Goal: Task Accomplishment & Management: Use online tool/utility

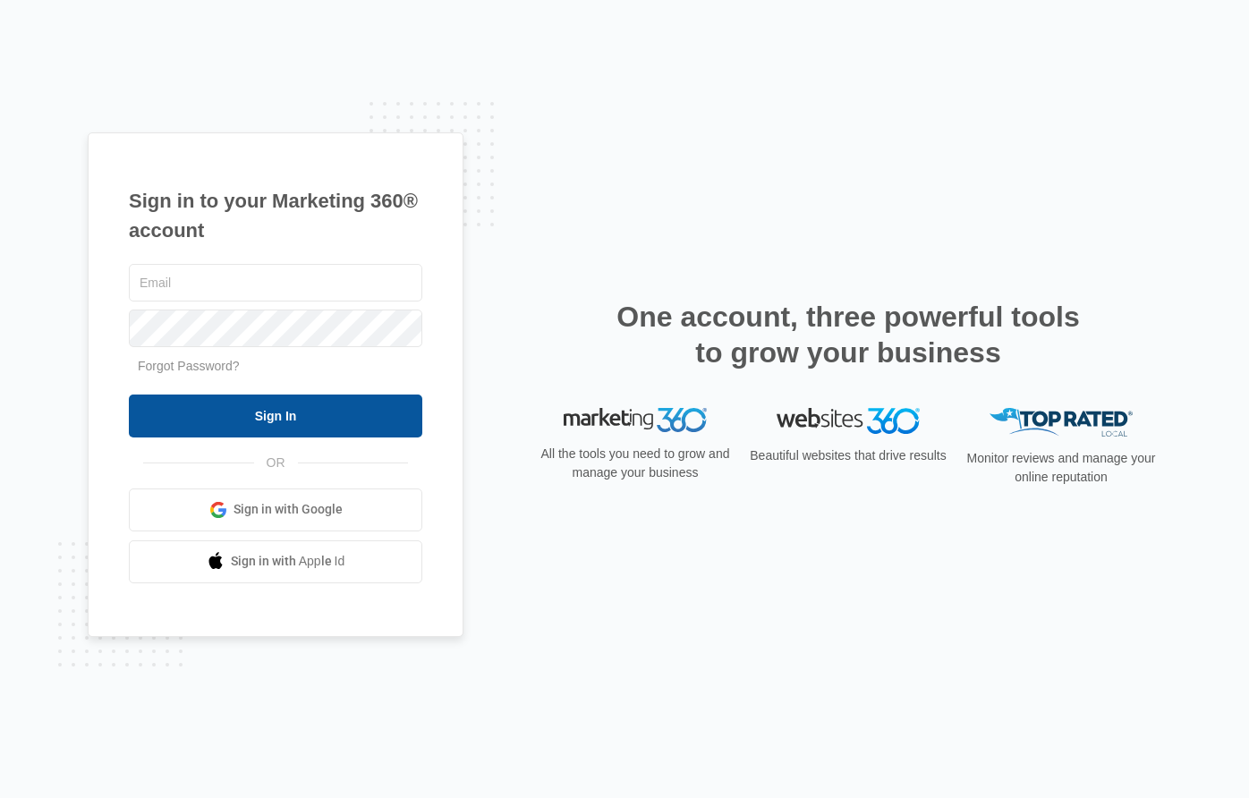
type input "[PERSON_NAME][EMAIL_ADDRESS][PERSON_NAME][DOMAIN_NAME]"
click at [262, 407] on input "Sign In" at bounding box center [275, 415] width 293 height 43
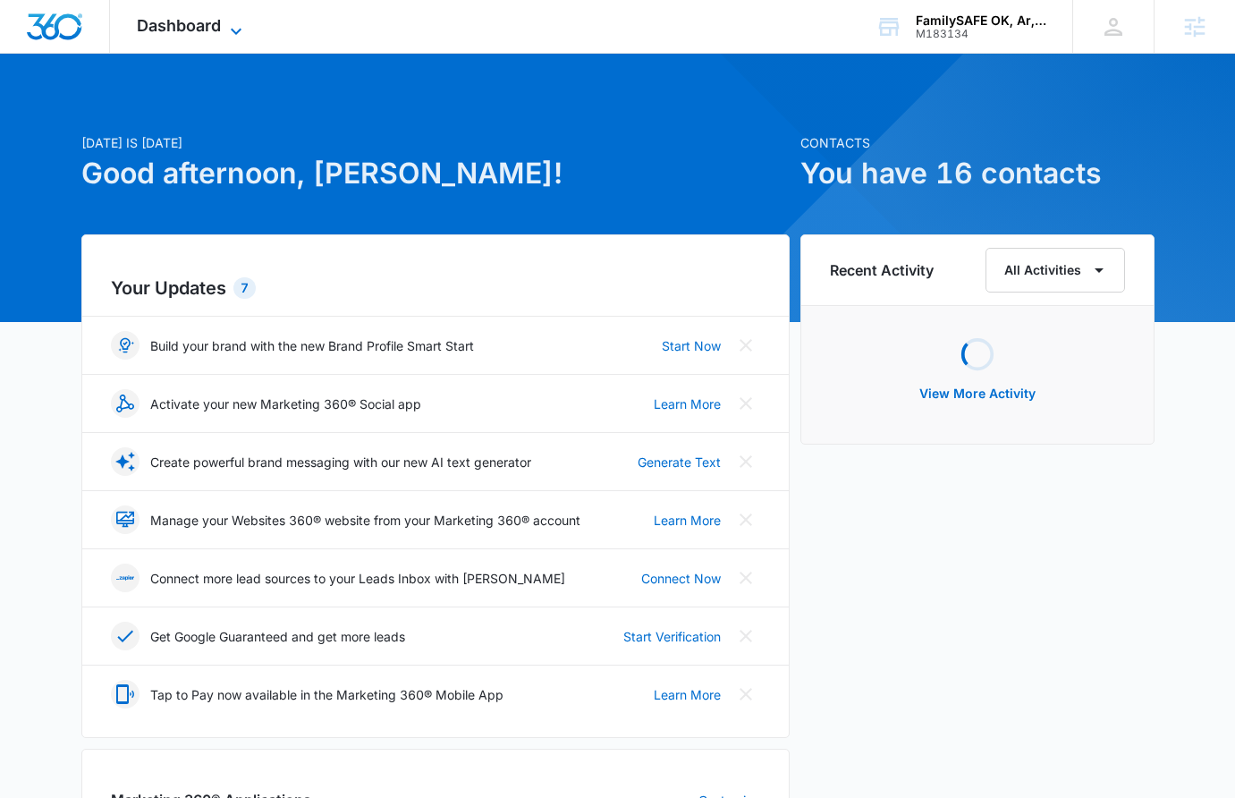
click at [190, 32] on span "Dashboard" at bounding box center [179, 25] width 84 height 19
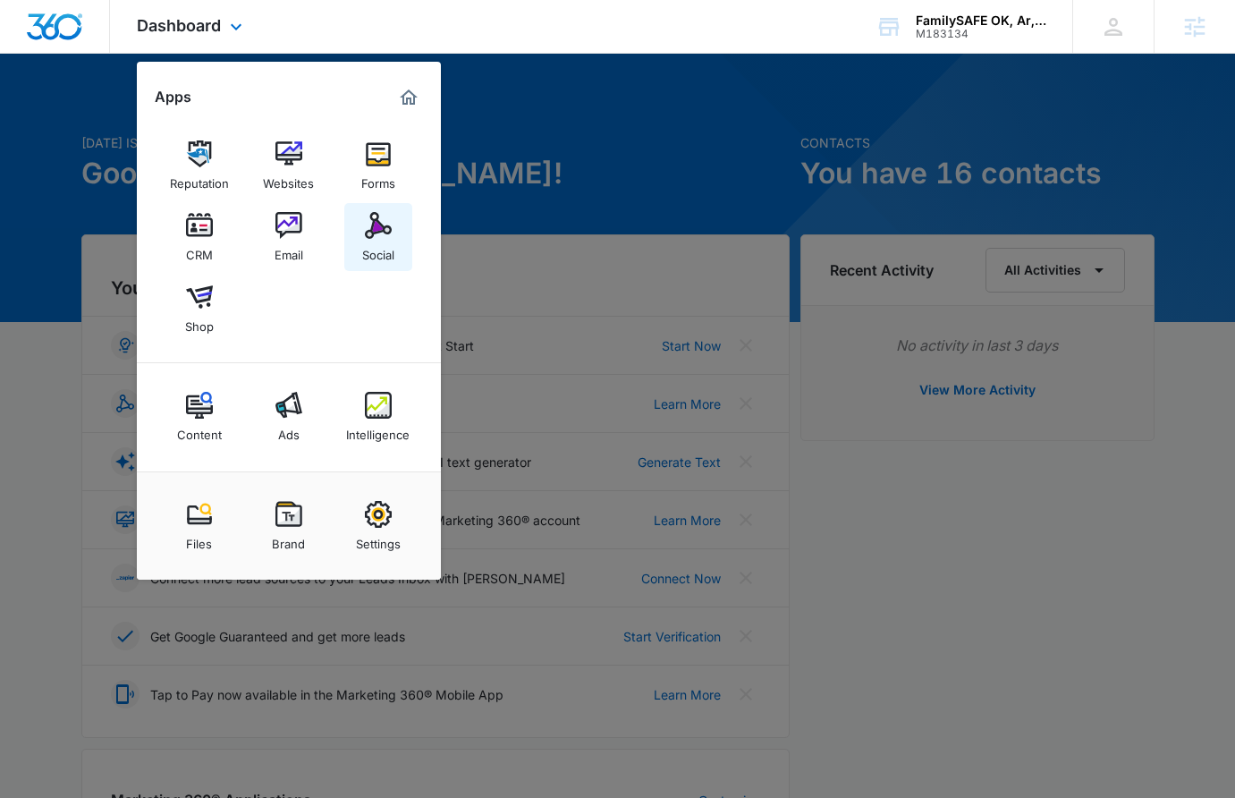
click at [371, 230] on img at bounding box center [378, 225] width 27 height 27
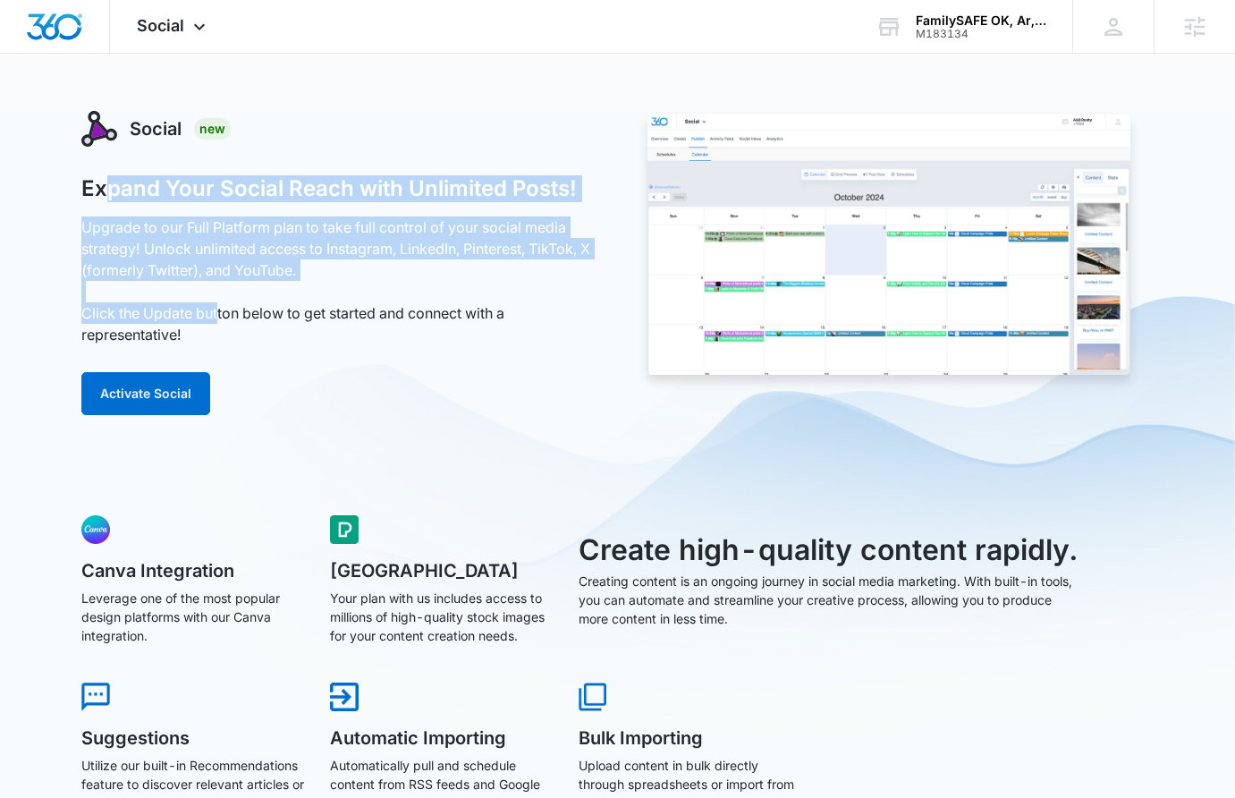
drag, startPoint x: 220, startPoint y: 310, endPoint x: 103, endPoint y: 201, distance: 160.1
click at [103, 201] on div "Expand Your Social Reach with Unlimited Posts! Upgrade to our Full Platform pla…" at bounding box center [339, 295] width 517 height 240
click at [104, 191] on h1 "Expand Your Social Reach with Unlimited Posts!" at bounding box center [329, 188] width 496 height 27
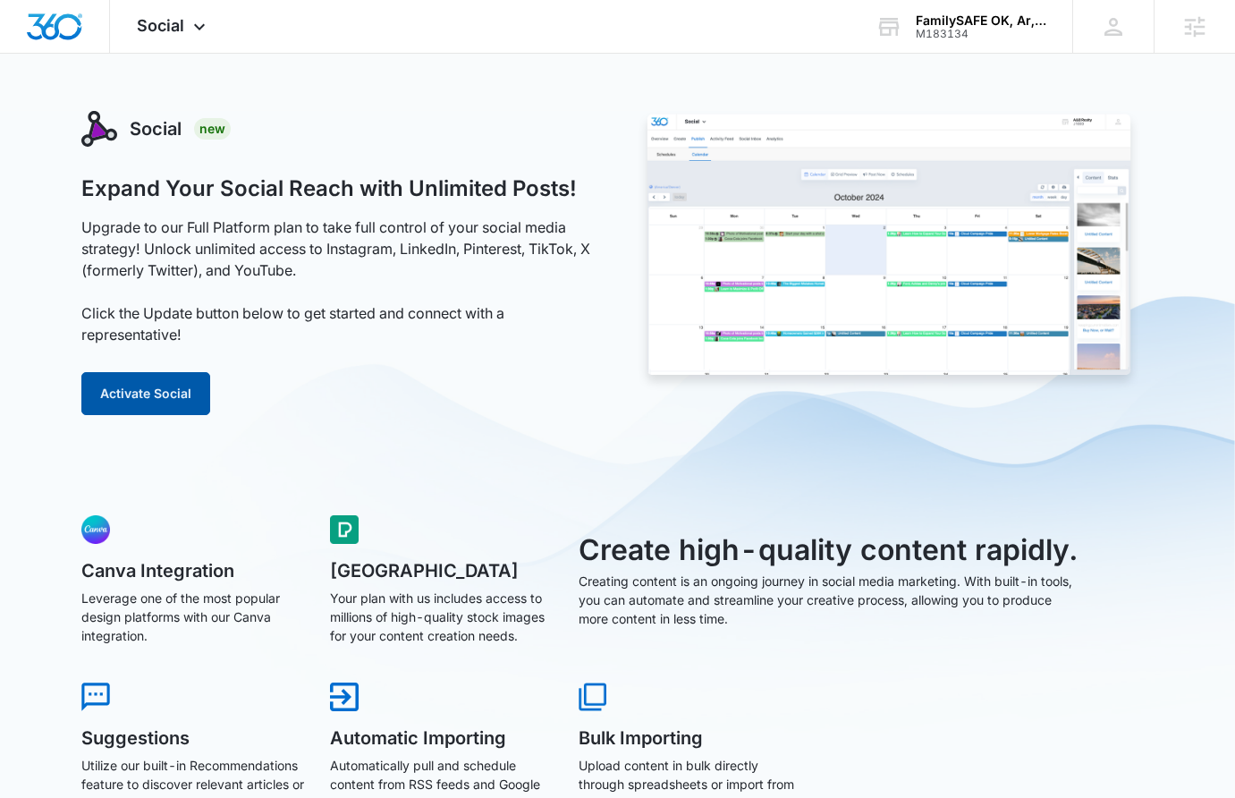
click at [156, 386] on button "Activate Social" at bounding box center [145, 393] width 129 height 43
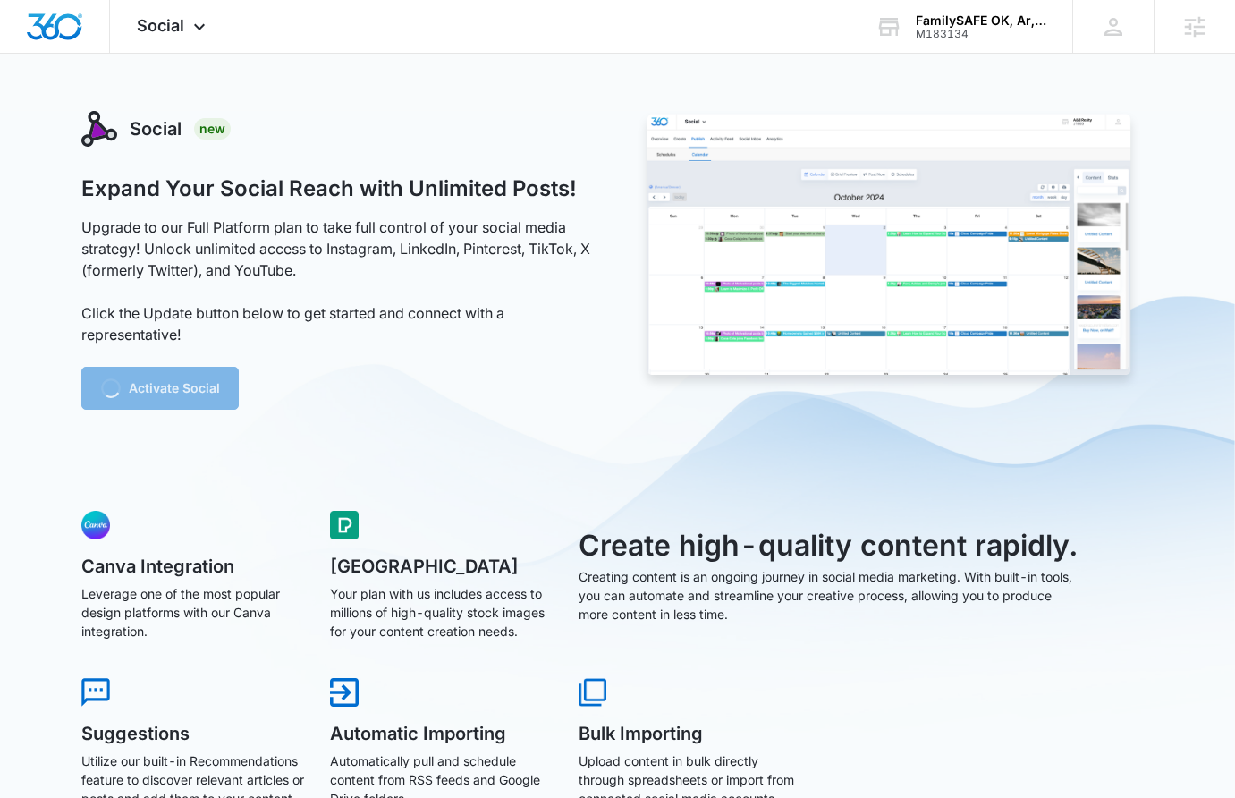
scroll to position [4, 0]
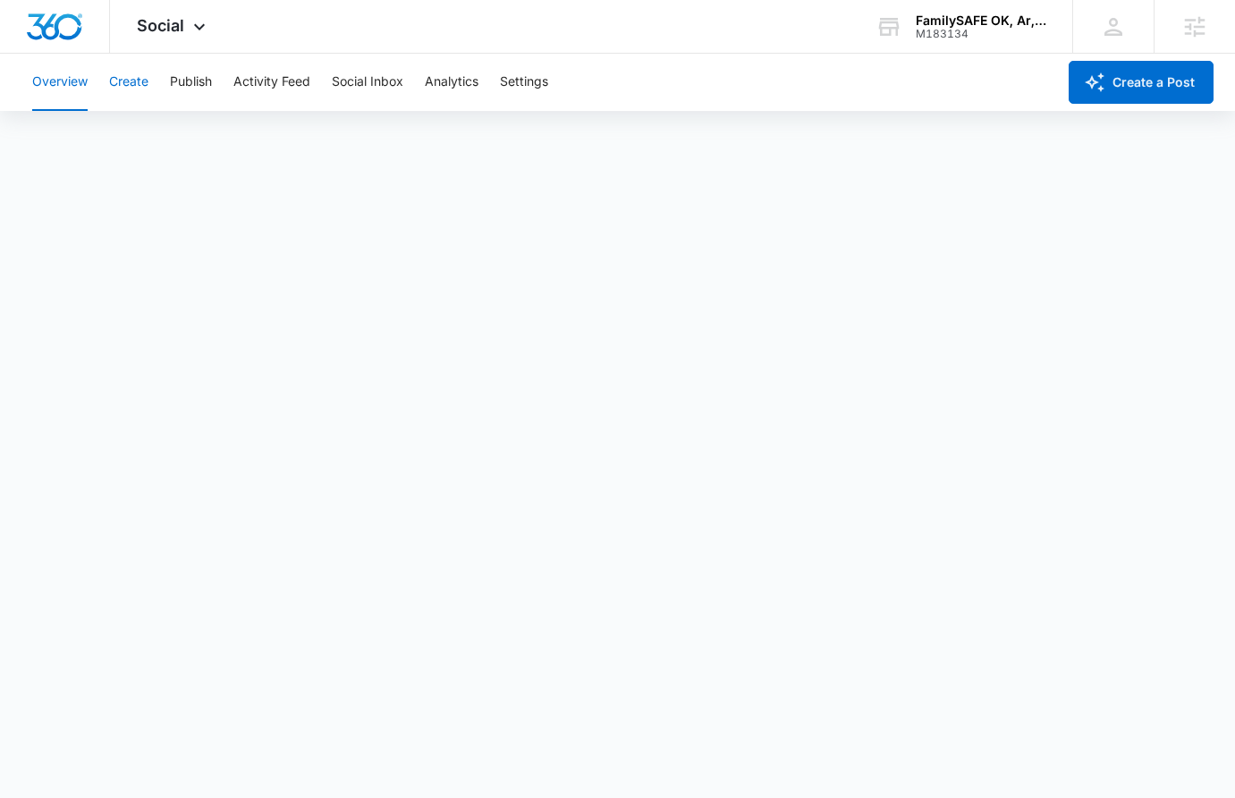
click at [131, 72] on button "Create" at bounding box center [128, 82] width 39 height 57
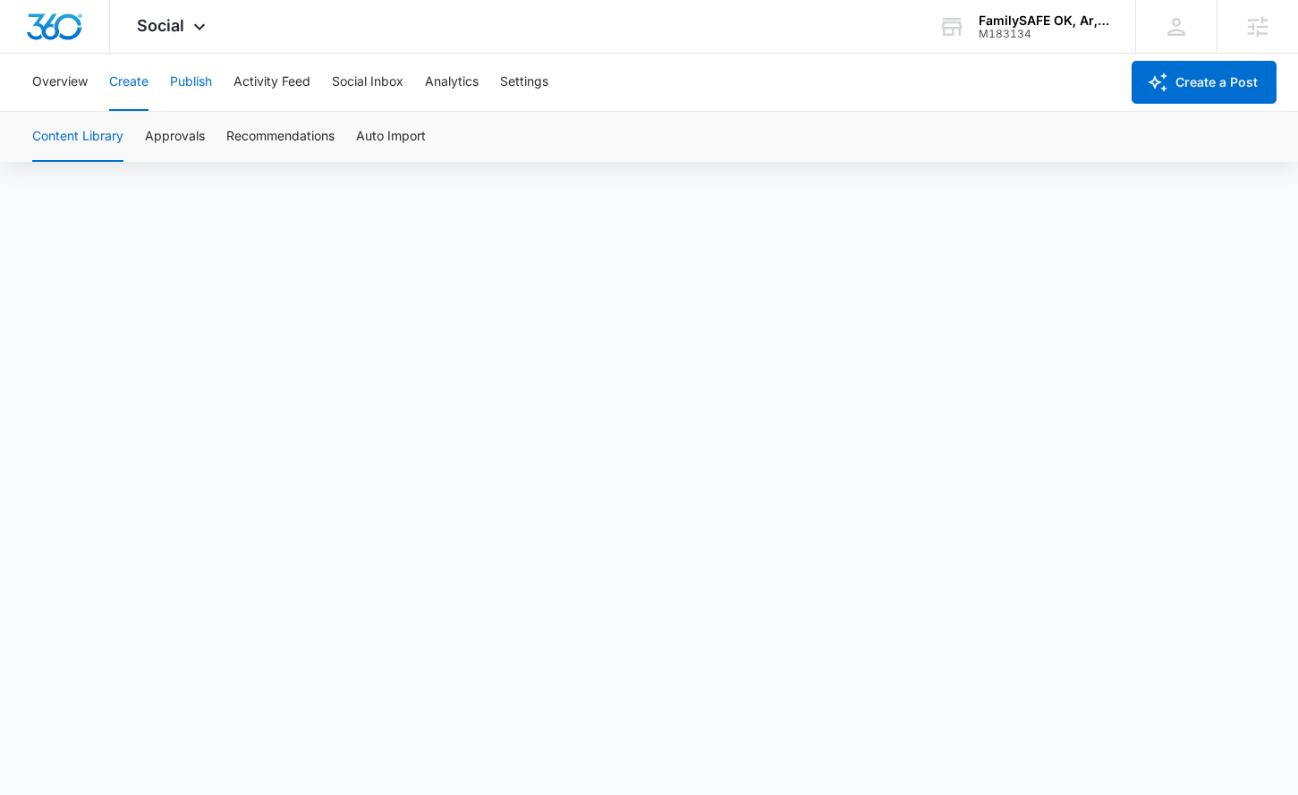
click at [182, 96] on button "Publish" at bounding box center [191, 82] width 42 height 57
click at [141, 113] on button "Schedules" at bounding box center [136, 137] width 61 height 50
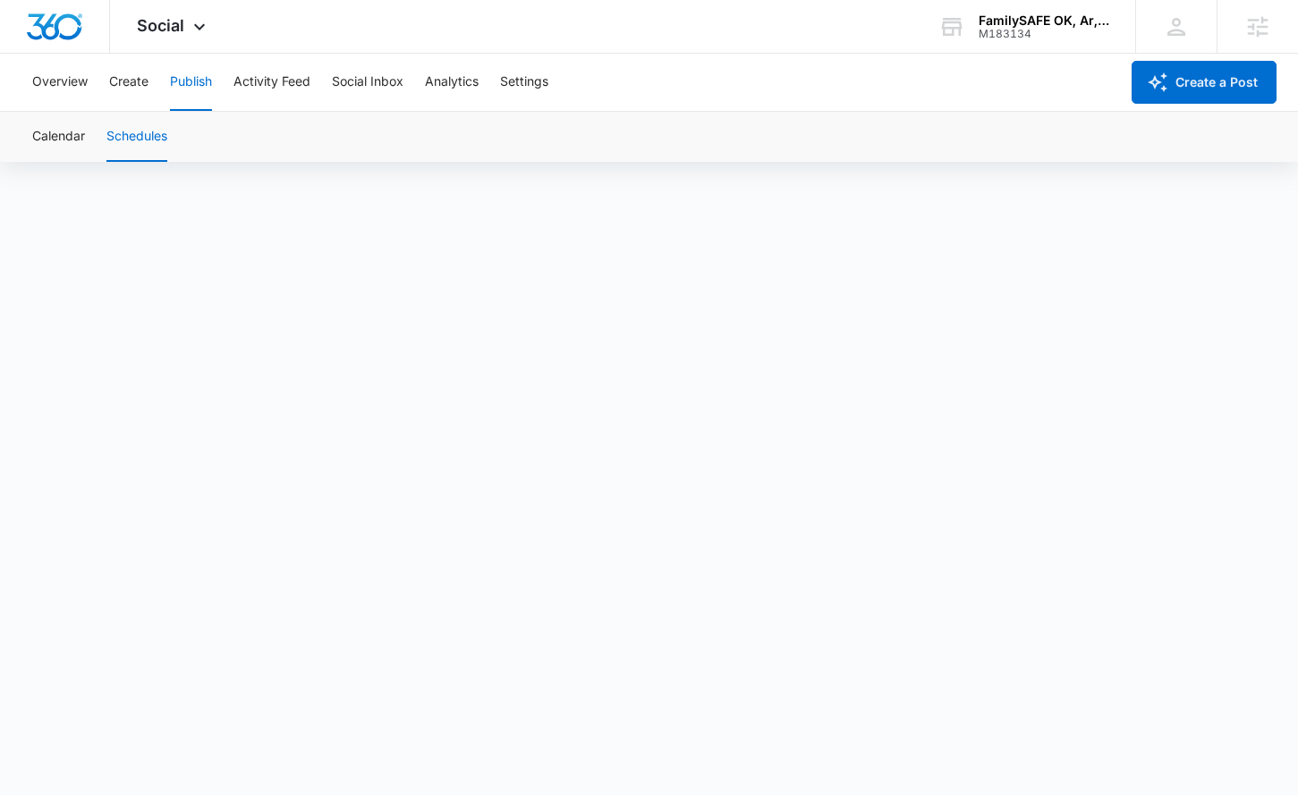
scroll to position [13, 0]
click at [148, 76] on button "Create" at bounding box center [128, 82] width 39 height 57
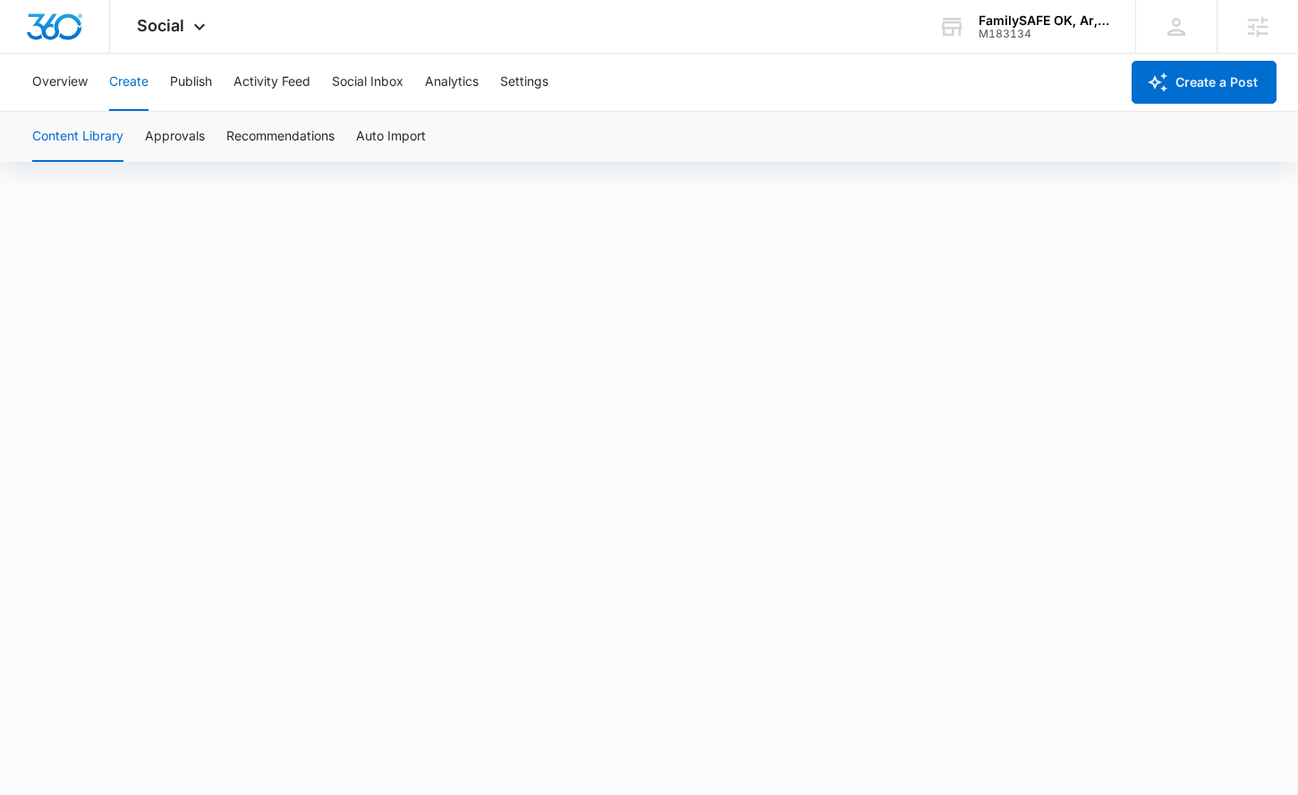
click at [139, 75] on button "Create" at bounding box center [128, 82] width 39 height 57
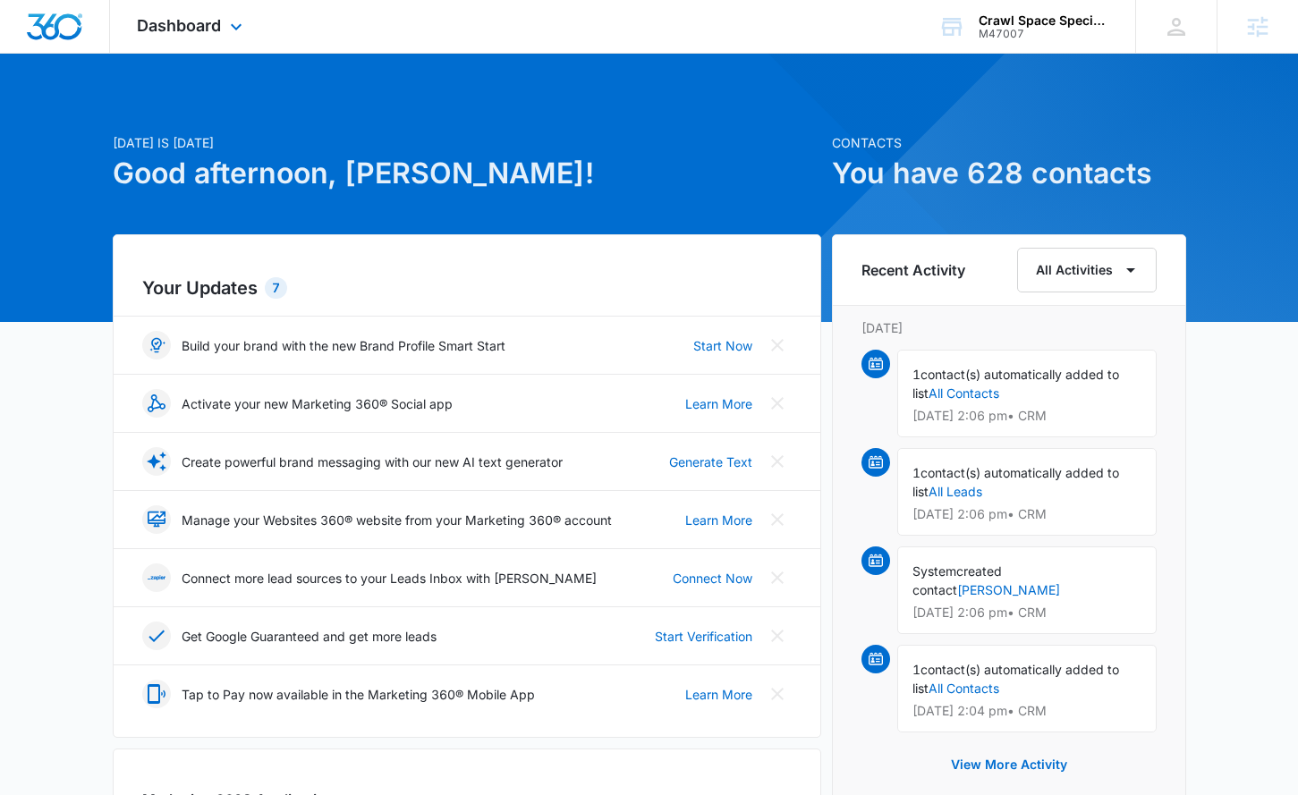
click at [179, 41] on div "Dashboard Apps Reputation Websites Forms CRM Email Social Shop Content Ads Inte…" at bounding box center [192, 26] width 164 height 53
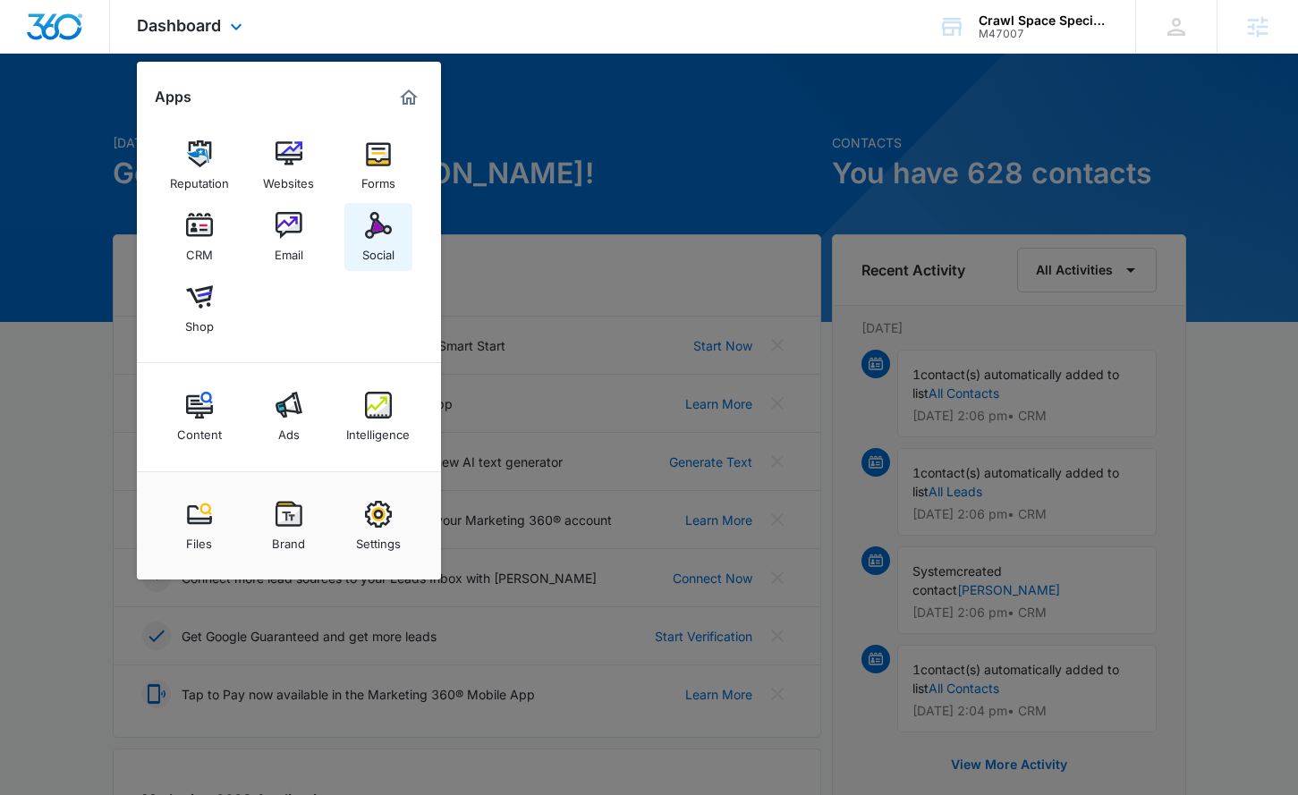
click at [378, 234] on img at bounding box center [378, 225] width 27 height 27
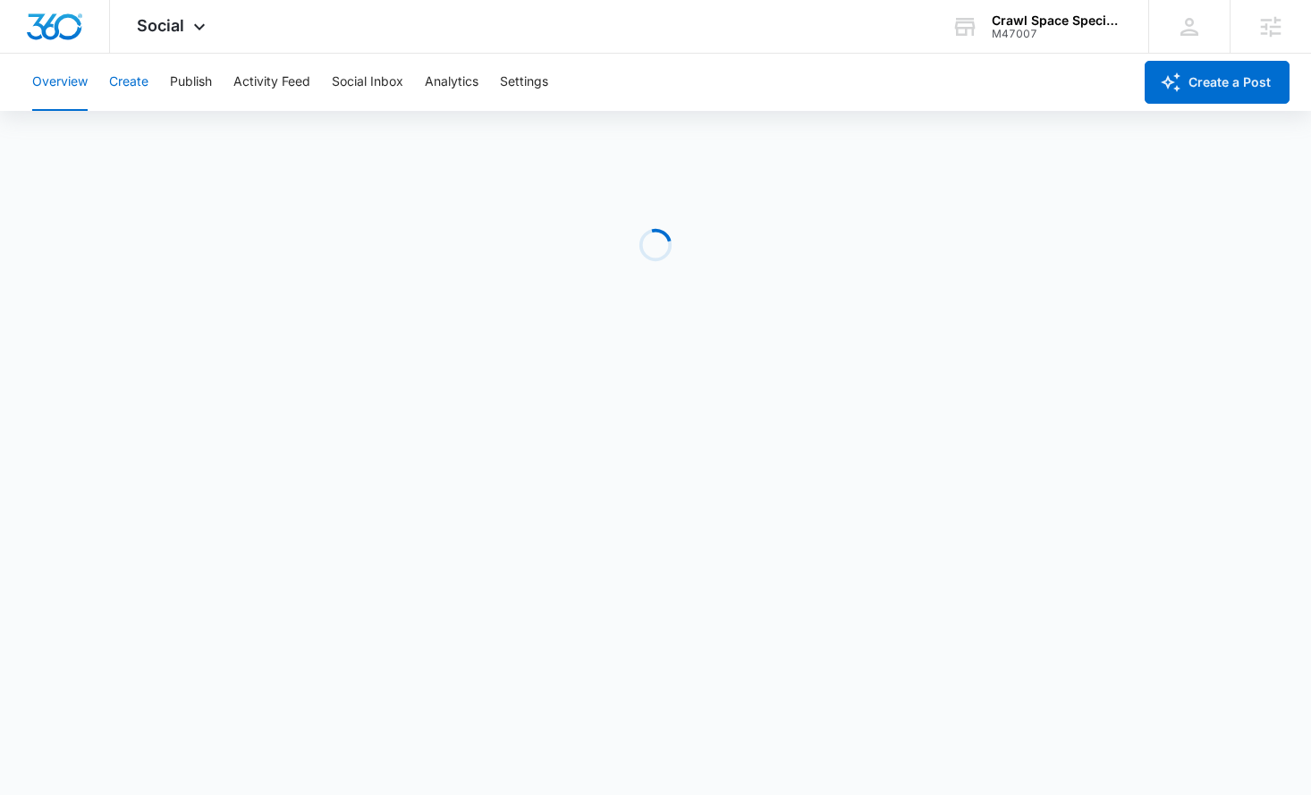
click at [133, 92] on button "Create" at bounding box center [128, 82] width 39 height 57
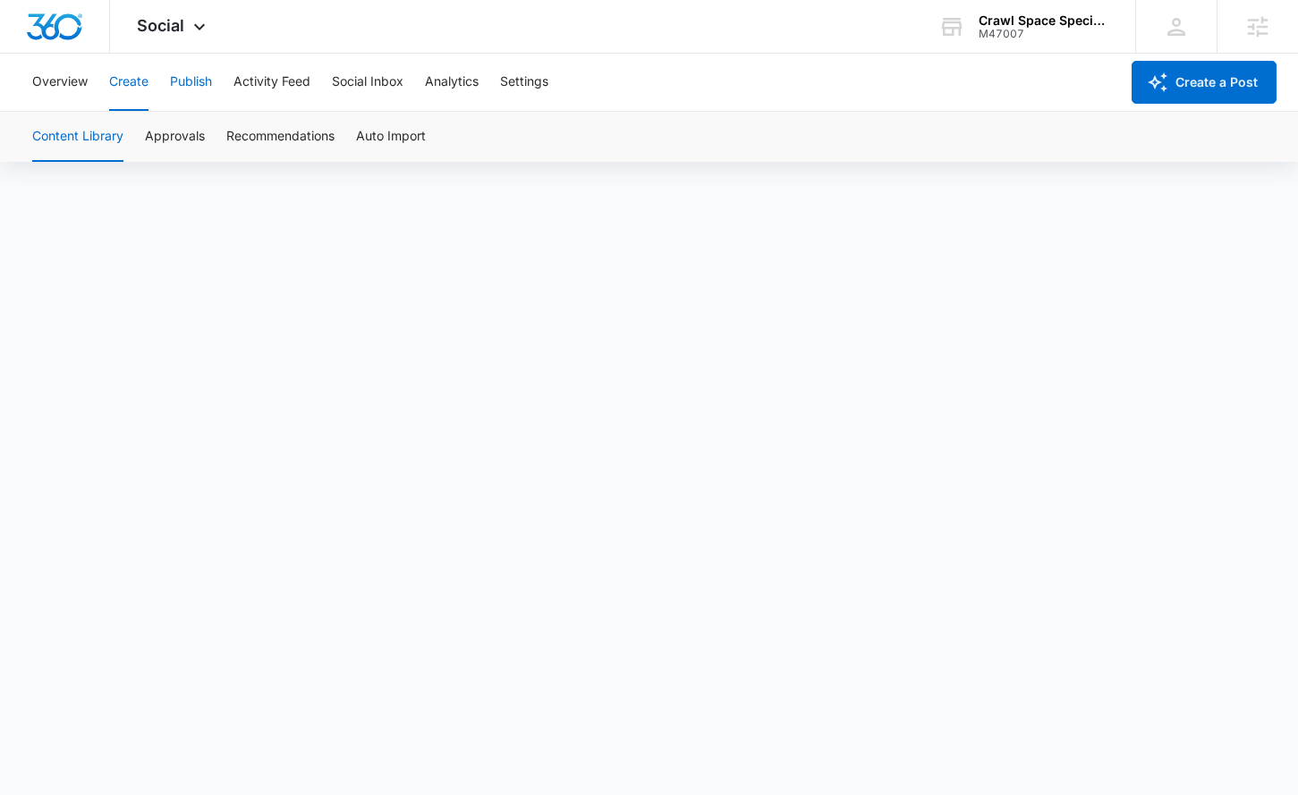
click at [193, 98] on button "Publish" at bounding box center [191, 82] width 42 height 57
click at [116, 80] on button "Create" at bounding box center [128, 82] width 39 height 57
click at [191, 77] on button "Publish" at bounding box center [191, 82] width 42 height 57
click at [140, 136] on button "Schedules" at bounding box center [136, 137] width 61 height 50
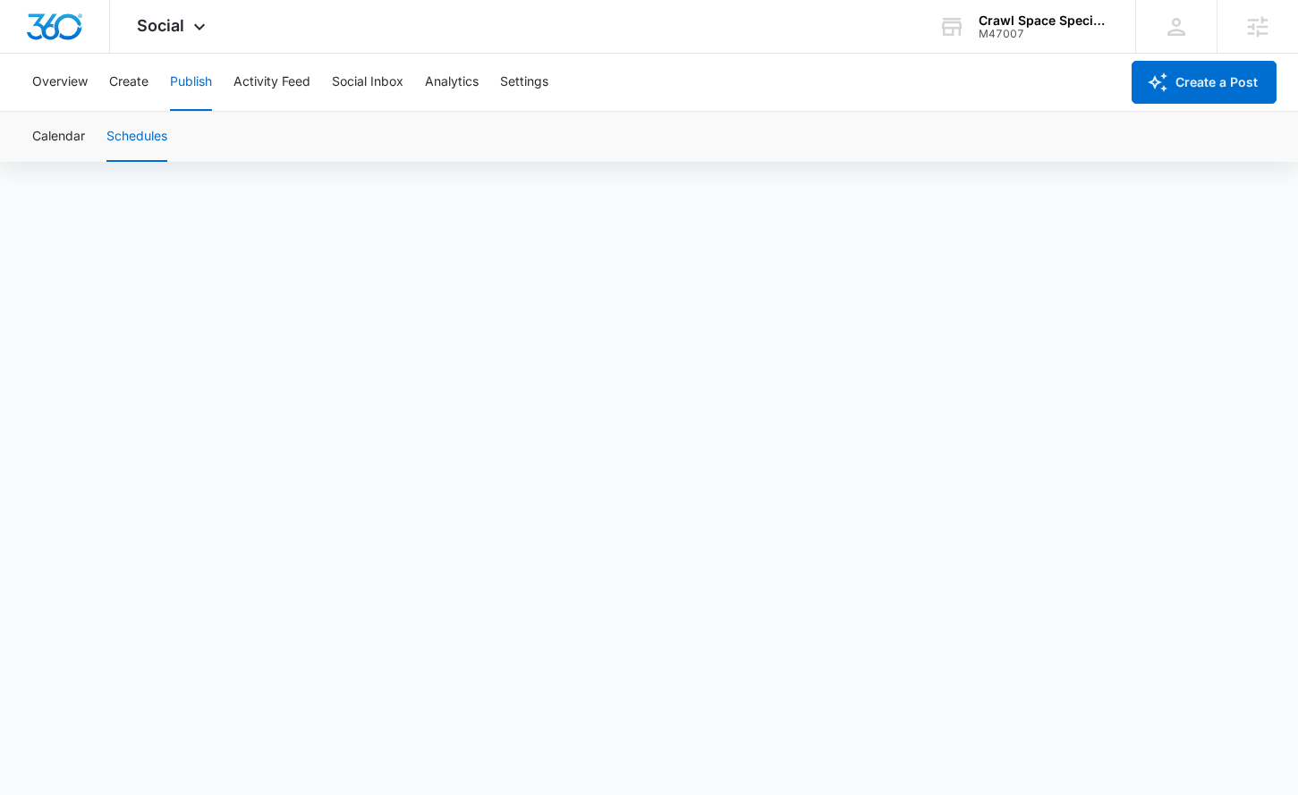
click at [131, 149] on button "Schedules" at bounding box center [136, 137] width 61 height 50
click at [136, 87] on button "Create" at bounding box center [128, 82] width 39 height 57
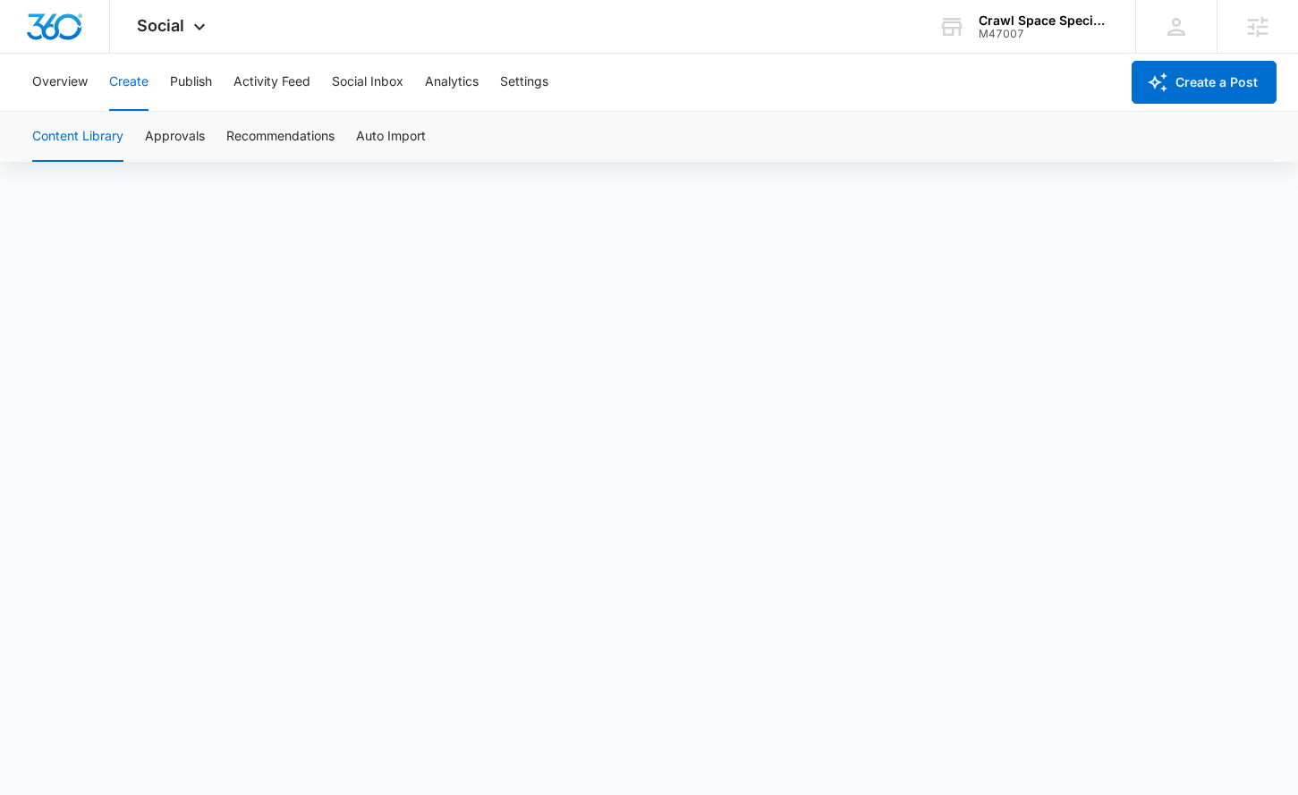
scroll to position [13, 0]
